Goal: Communication & Community: Answer question/provide support

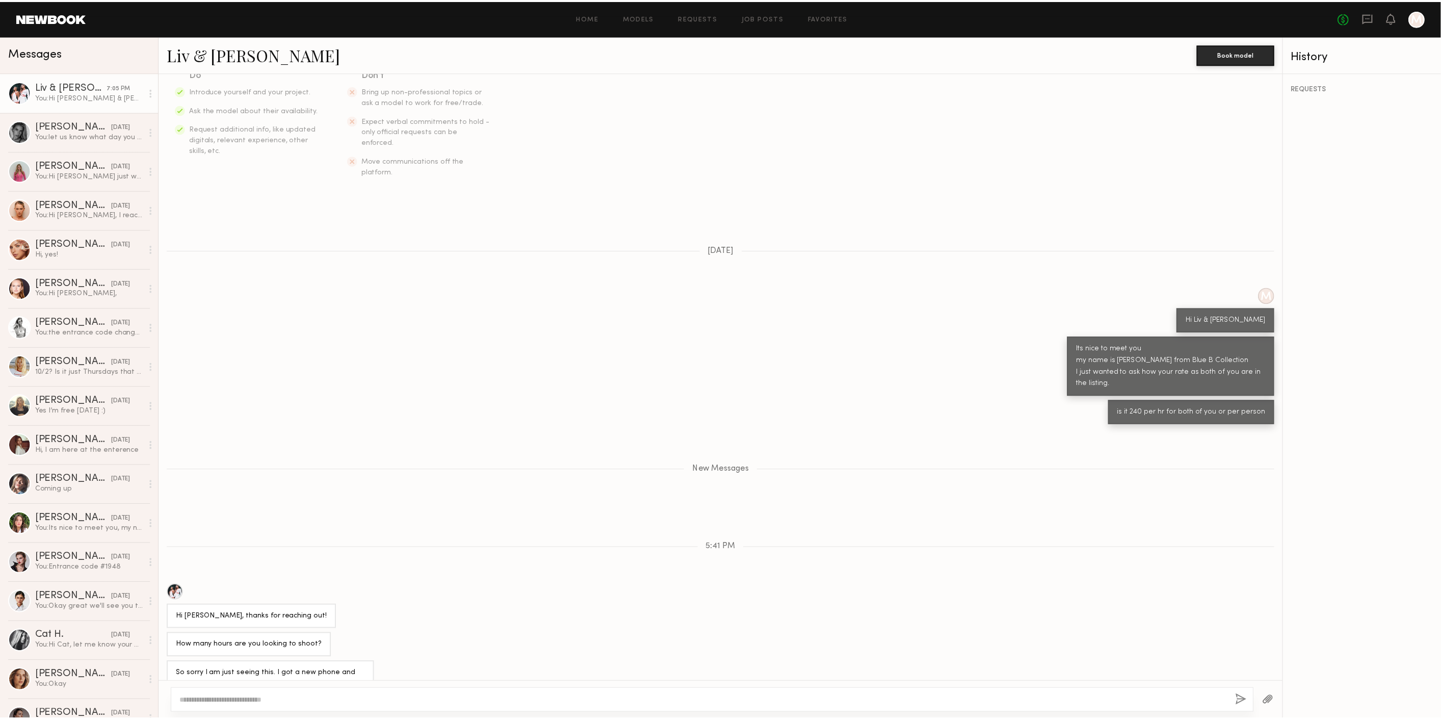
scroll to position [268, 0]
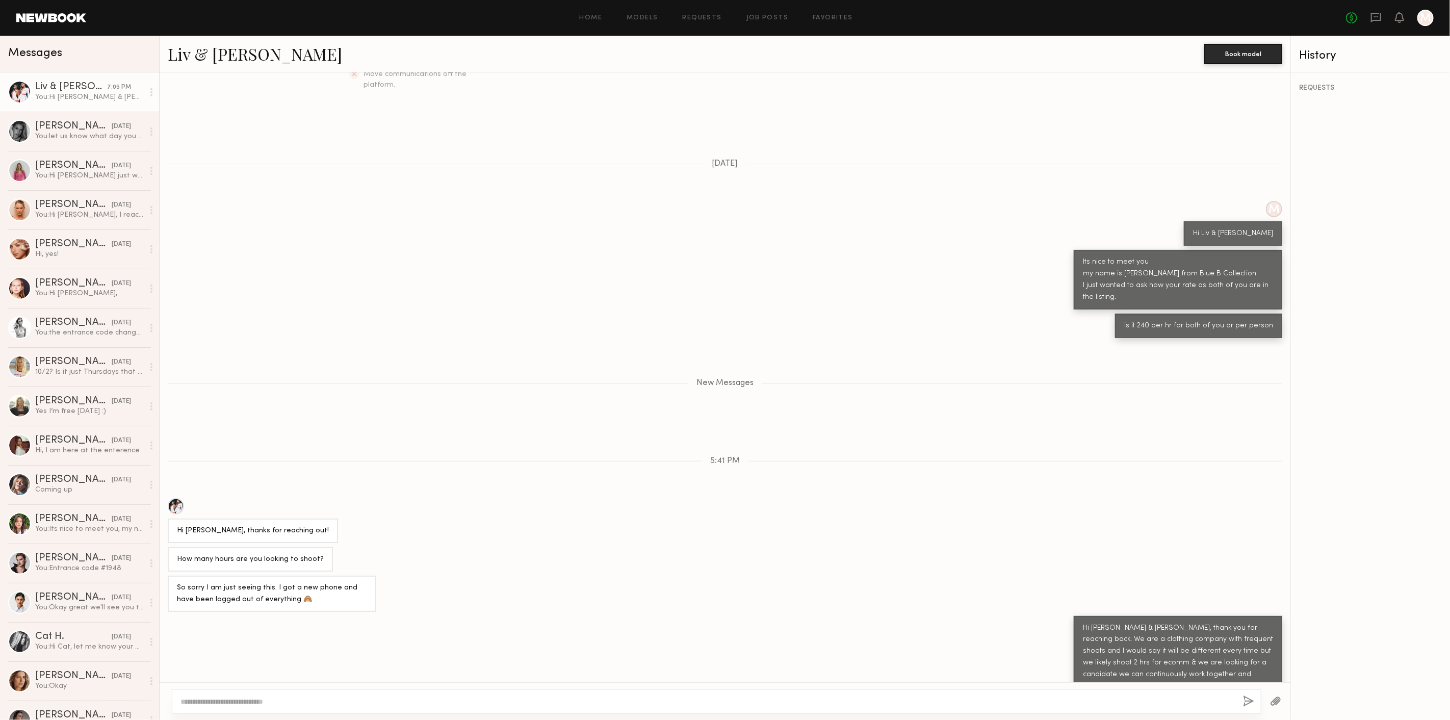
click at [1359, 19] on div "No fees up to $5,000 M" at bounding box center [1390, 18] width 88 height 16
click at [1372, 19] on icon at bounding box center [1375, 17] width 11 height 11
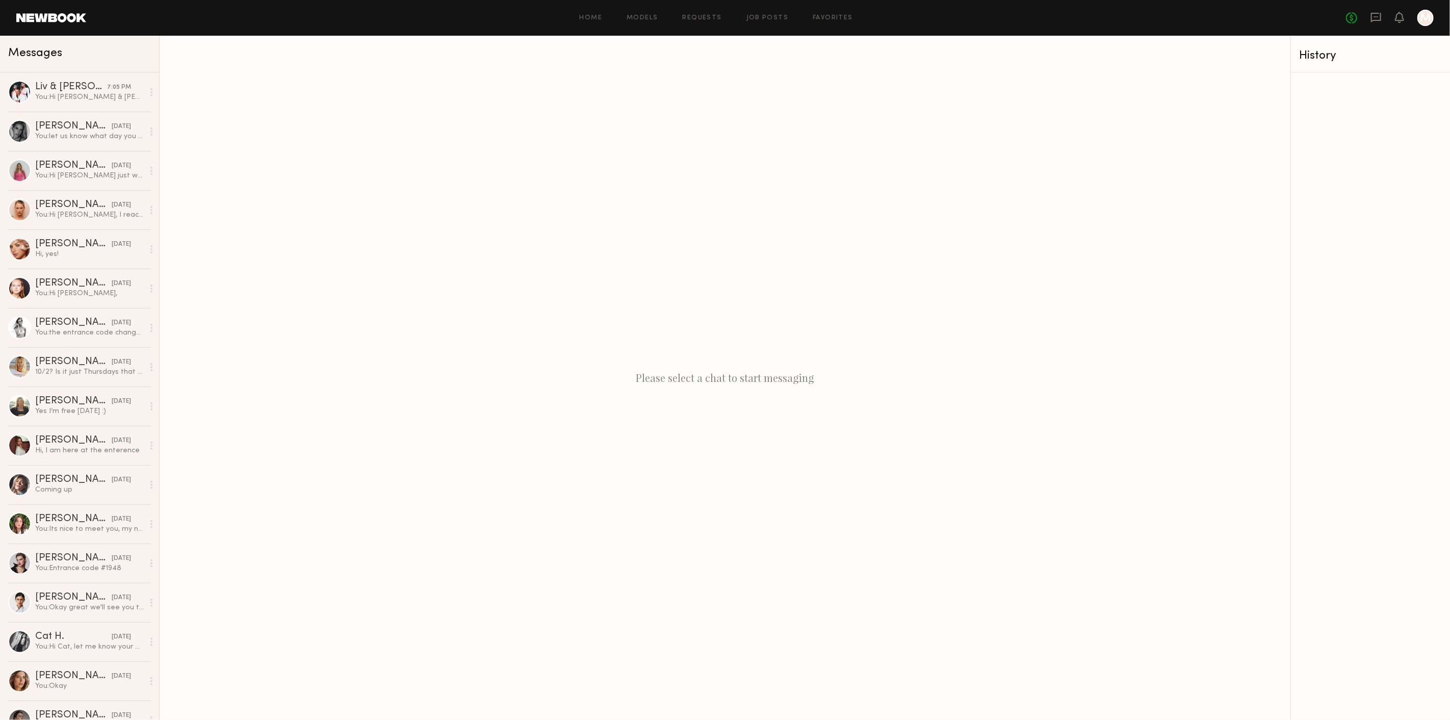
click at [67, 16] on link at bounding box center [51, 17] width 70 height 9
